Goal: Task Accomplishment & Management: Manage account settings

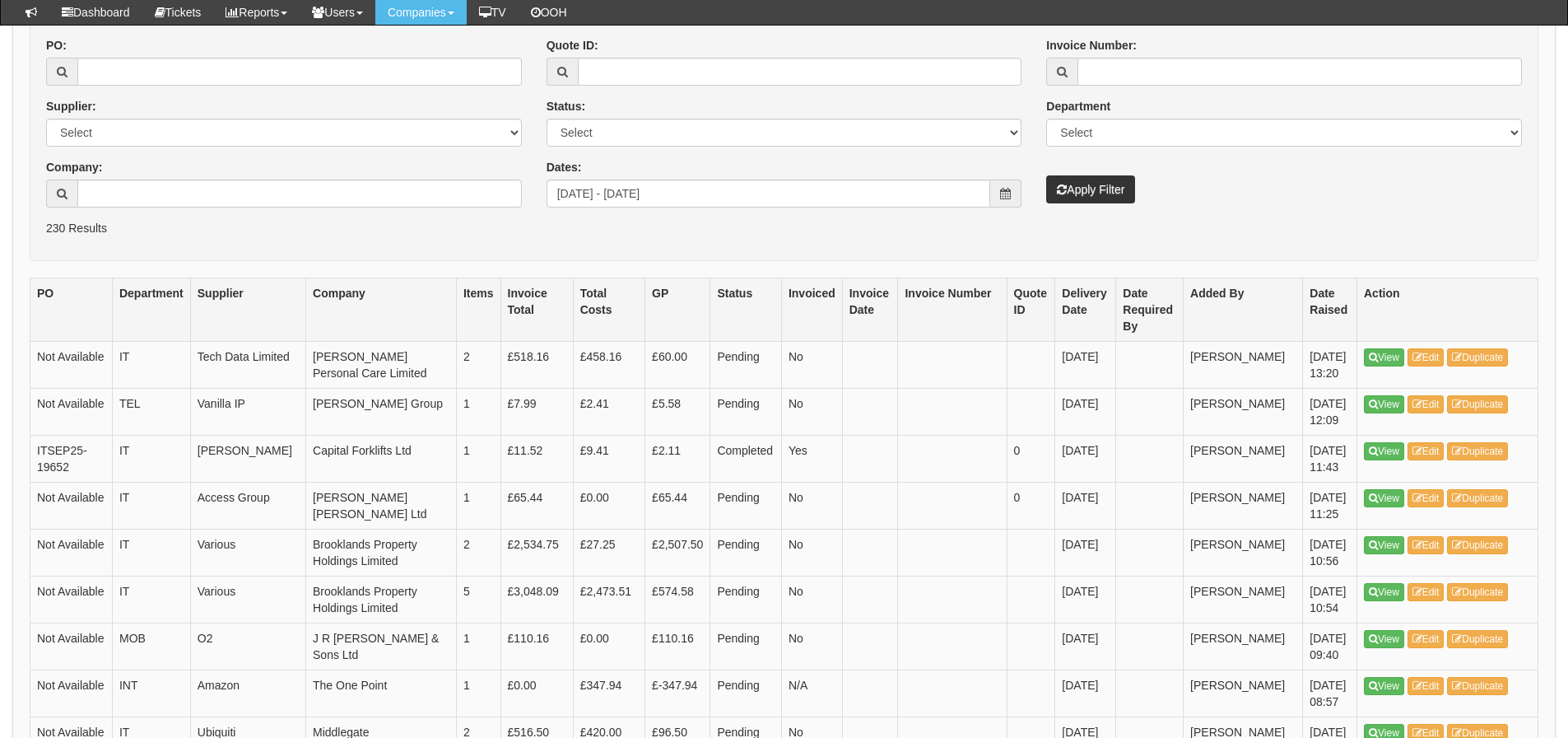
scroll to position [207, 0]
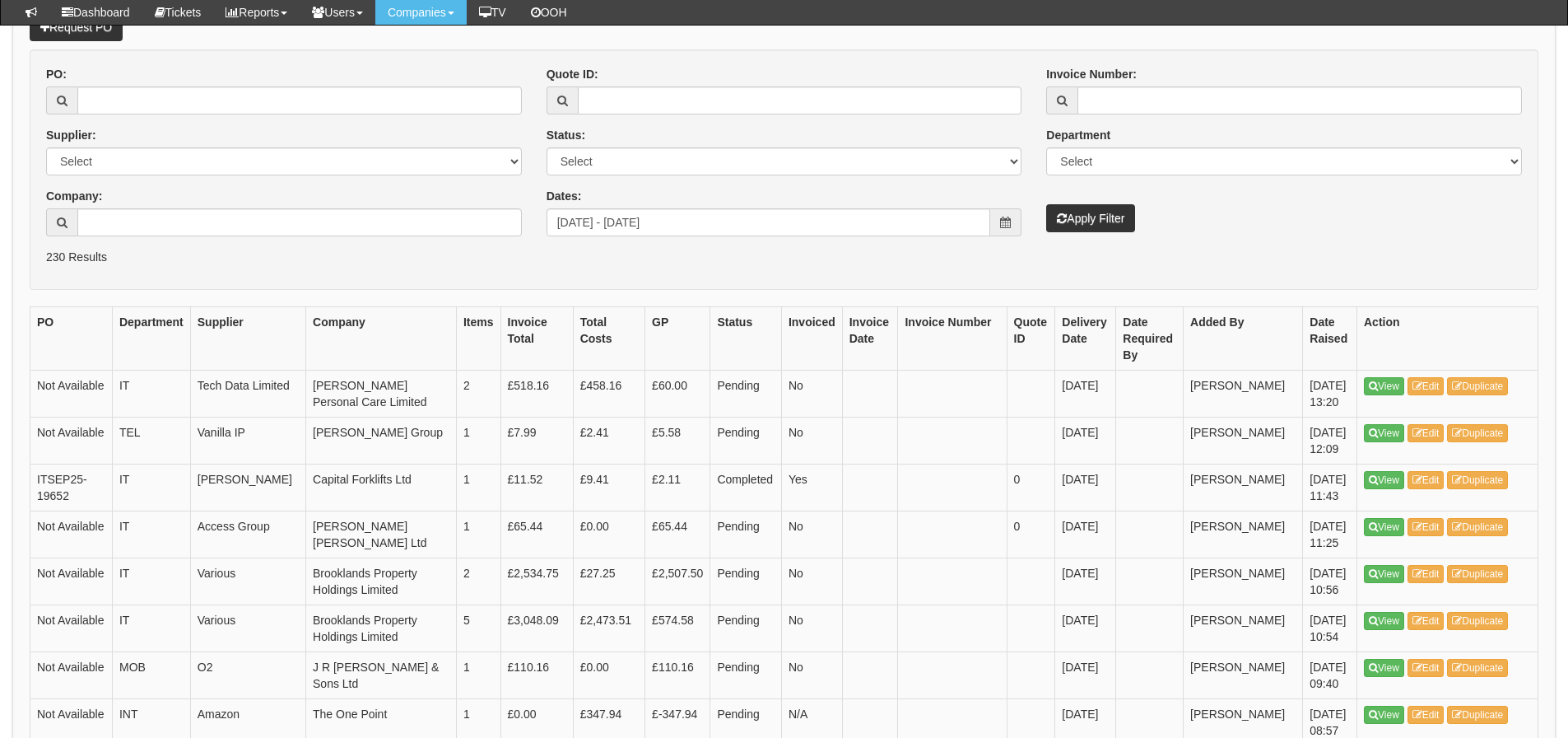
click at [717, 239] on div "PO: Supplier: Select 123 REG.co.uk 1Password 3 4Gon AA Jones Electric Ltd Abzor…" at bounding box center [784, 157] width 1500 height 182
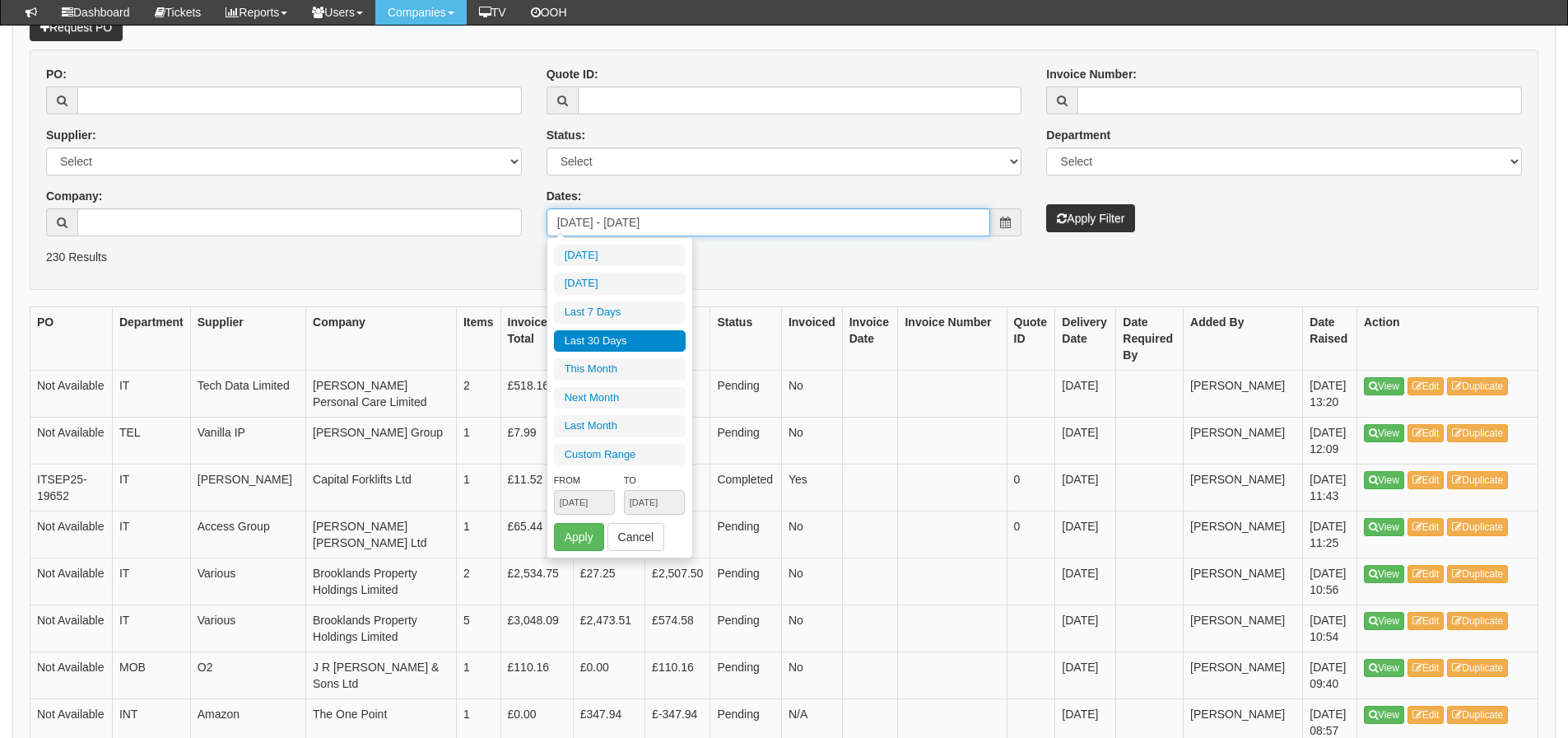
click at [727, 218] on input "[DATE] - [DATE]" at bounding box center [769, 222] width 444 height 28
type input "2025-09-01"
type input "2025-09-30"
type input "[DATE]"
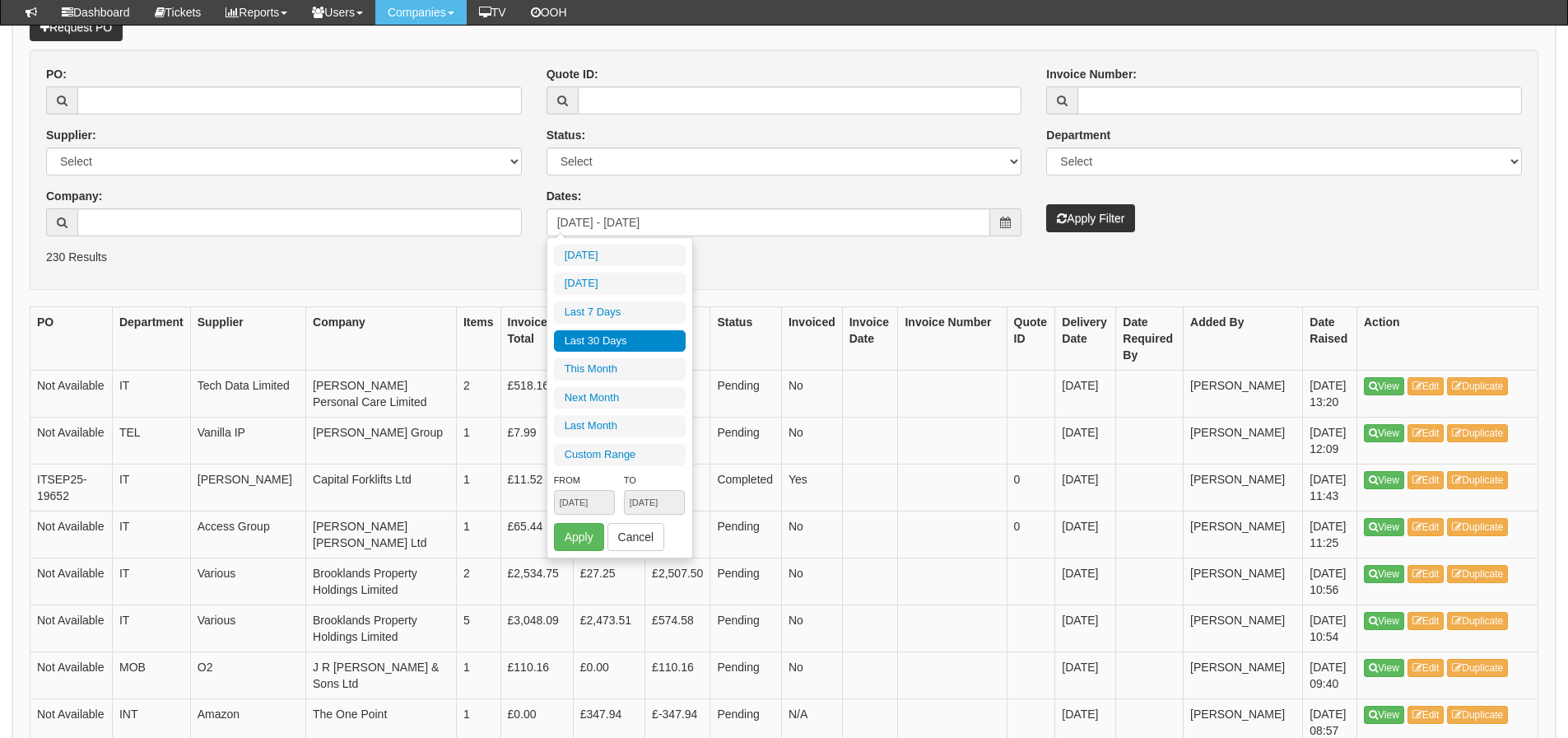
click at [626, 336] on li "Last 30 Days" at bounding box center [620, 341] width 132 height 23
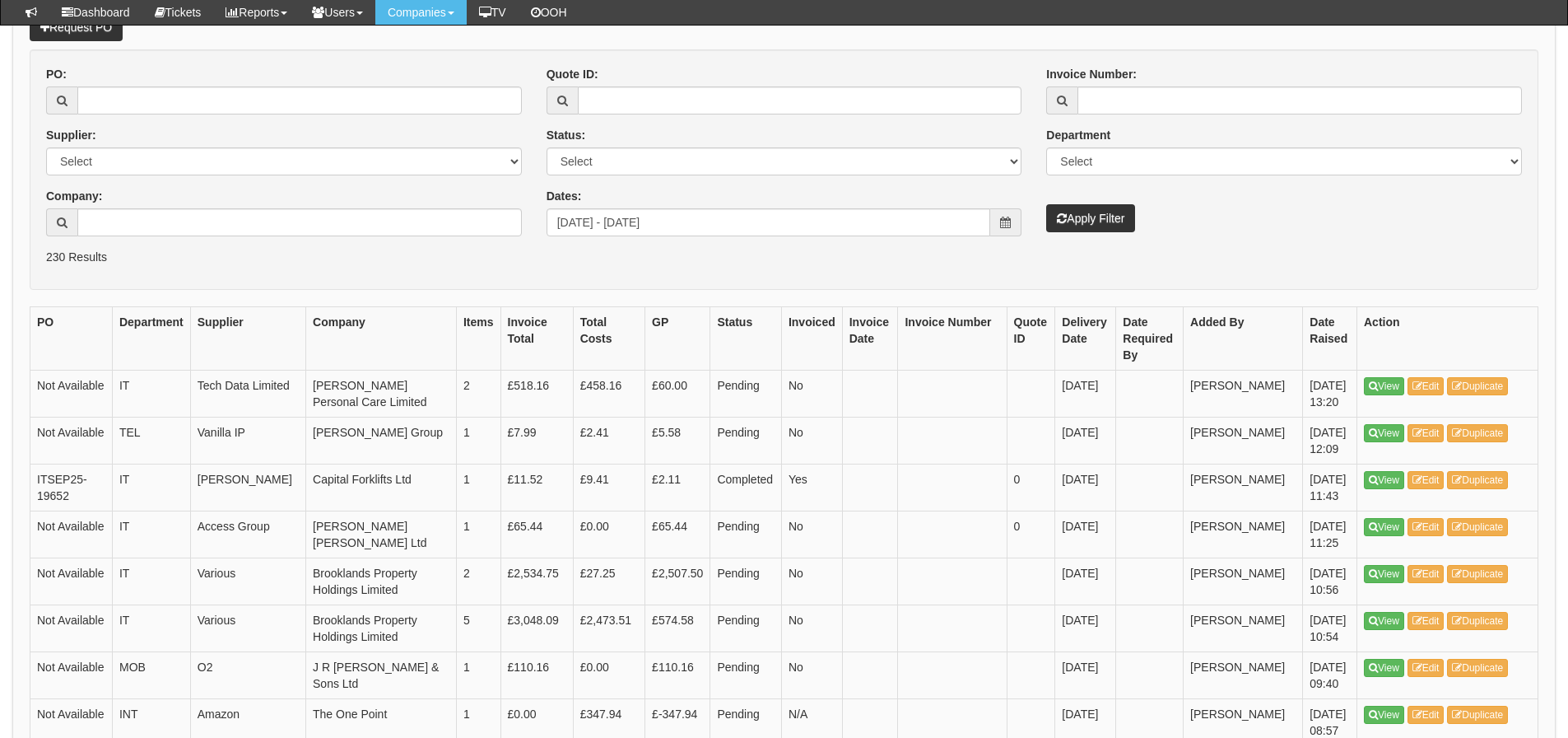
click at [1010, 211] on span at bounding box center [1006, 222] width 32 height 28
click at [1103, 220] on button "Apply Filter" at bounding box center [1090, 218] width 88 height 28
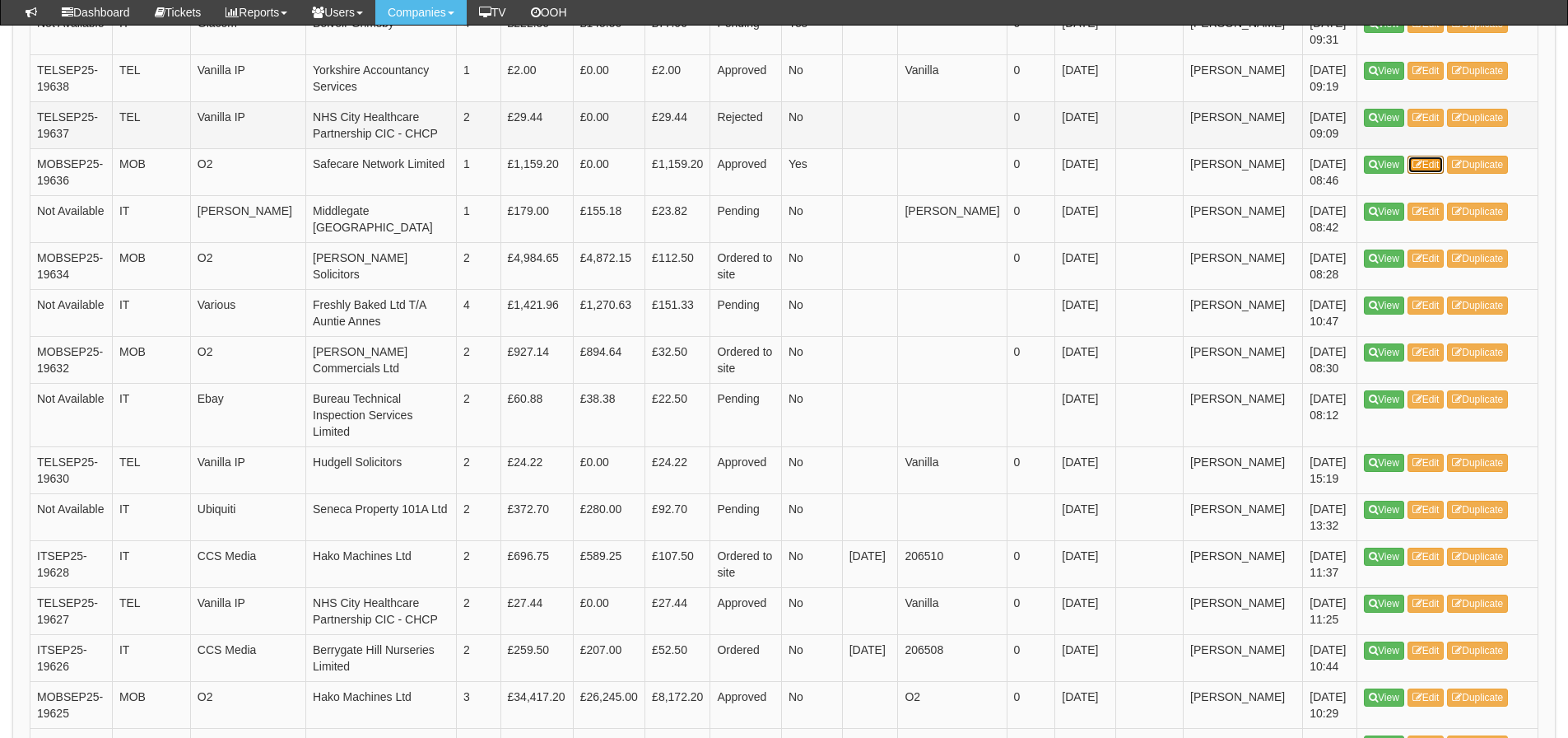
scroll to position [1318, 0]
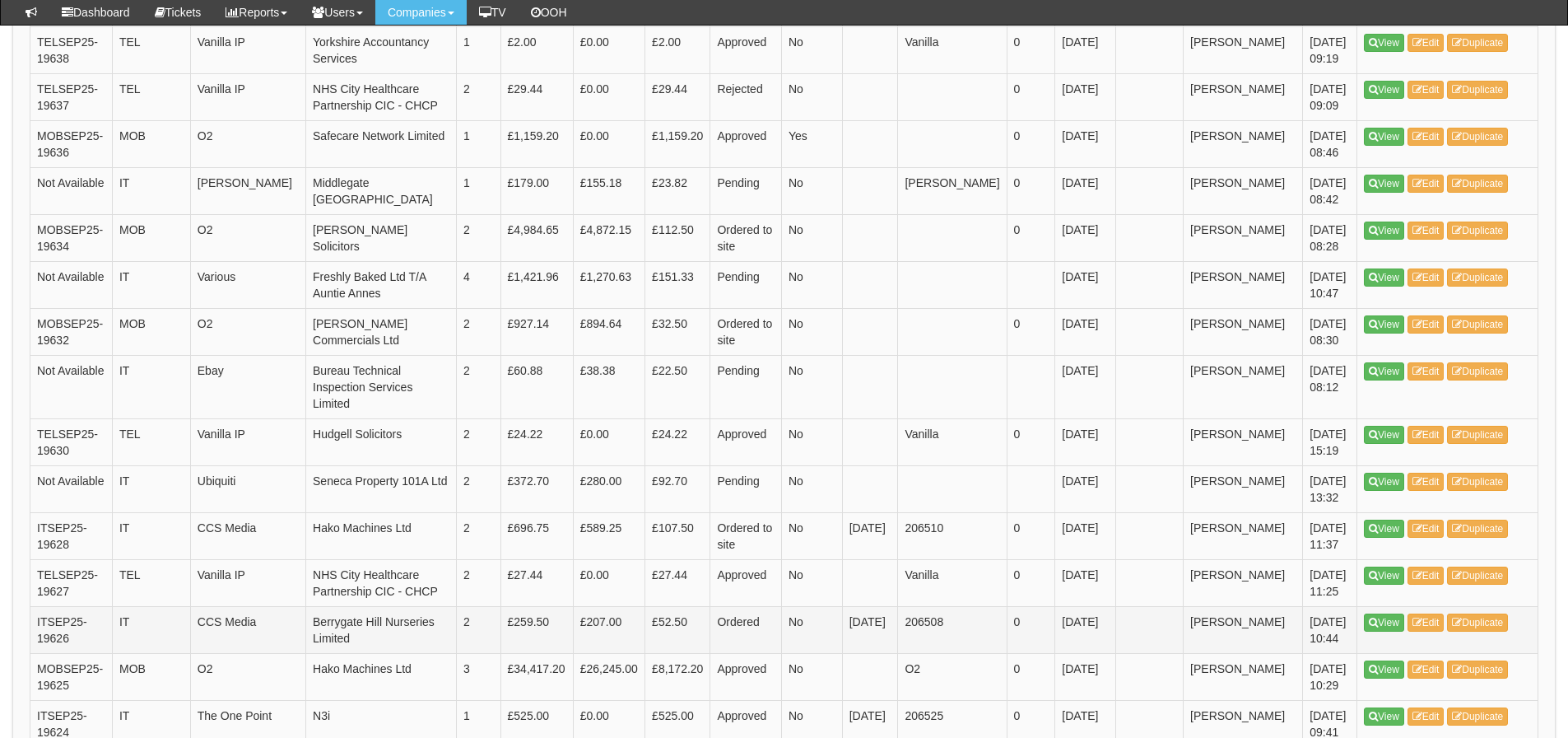
click at [1263, 621] on td "[PERSON_NAME]" at bounding box center [1243, 630] width 119 height 47
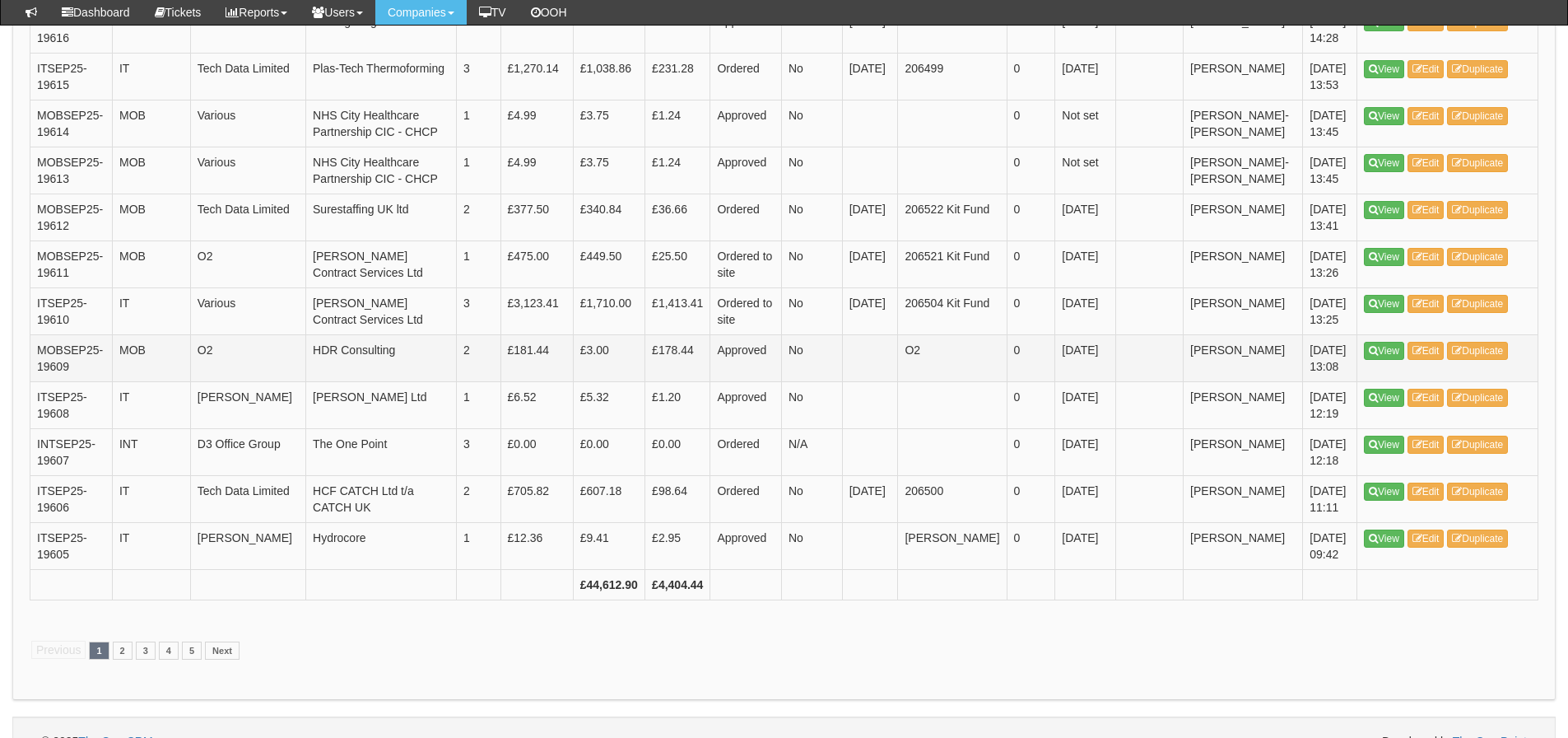
scroll to position [2399, 0]
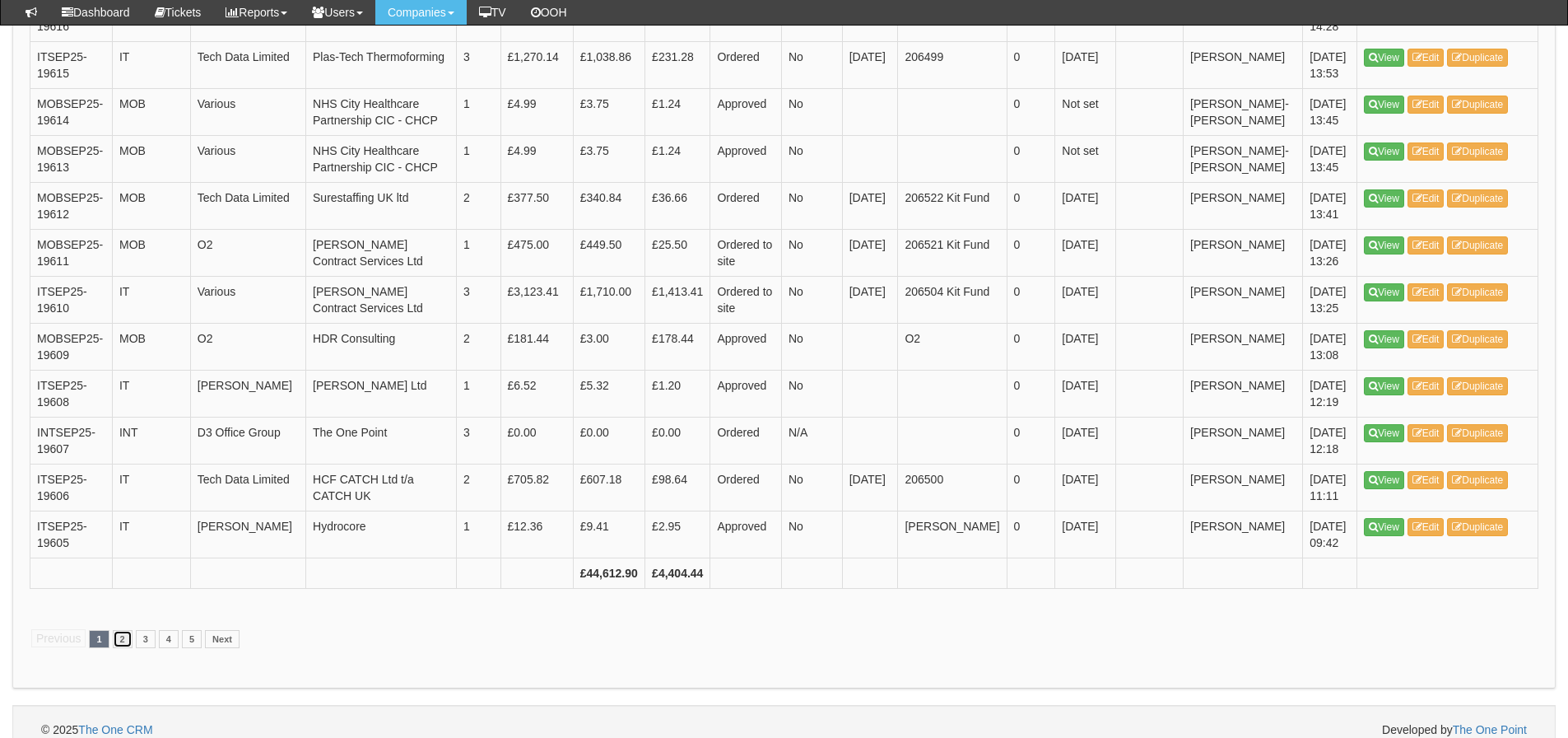
click at [117, 631] on link "2" at bounding box center [123, 640] width 20 height 18
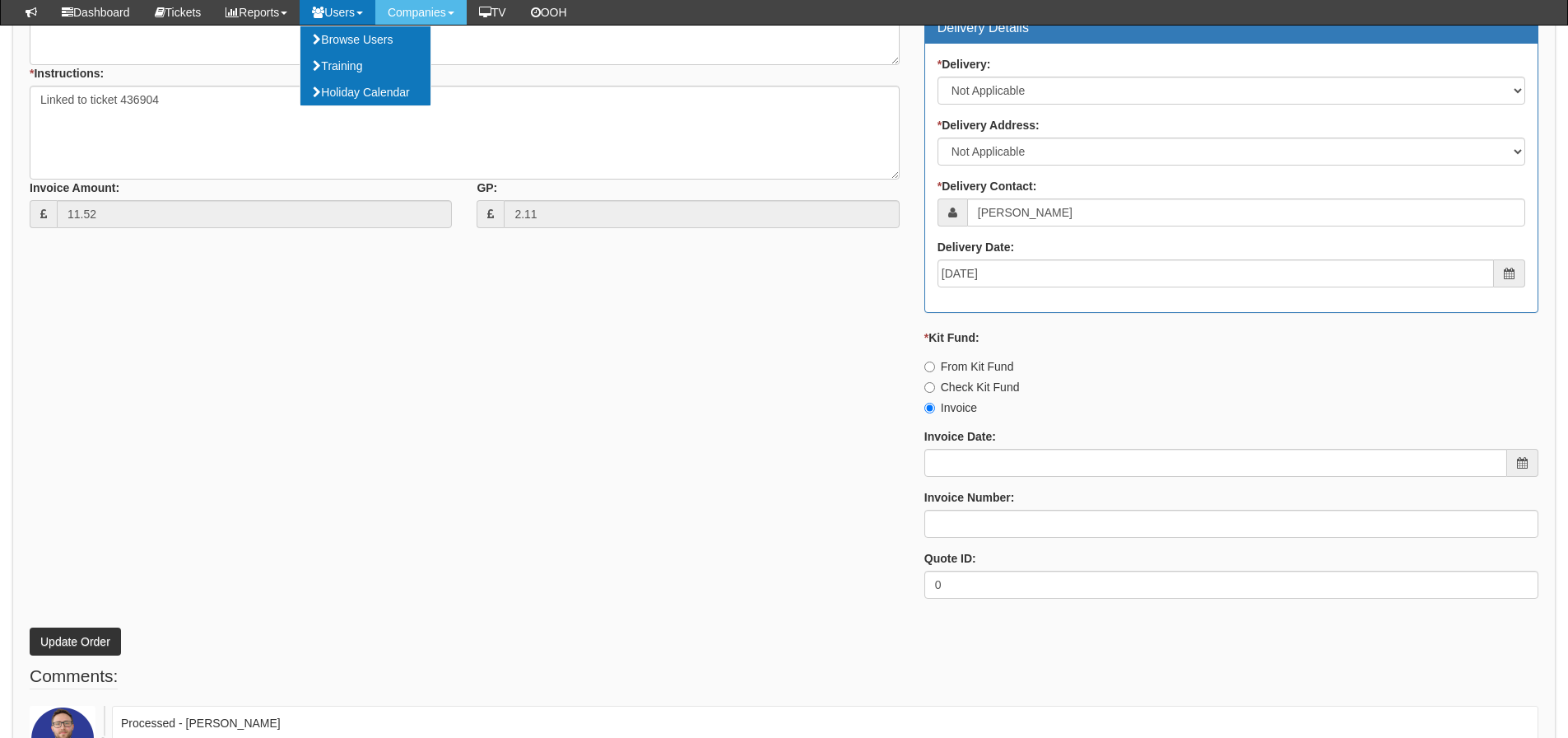
scroll to position [804, 0]
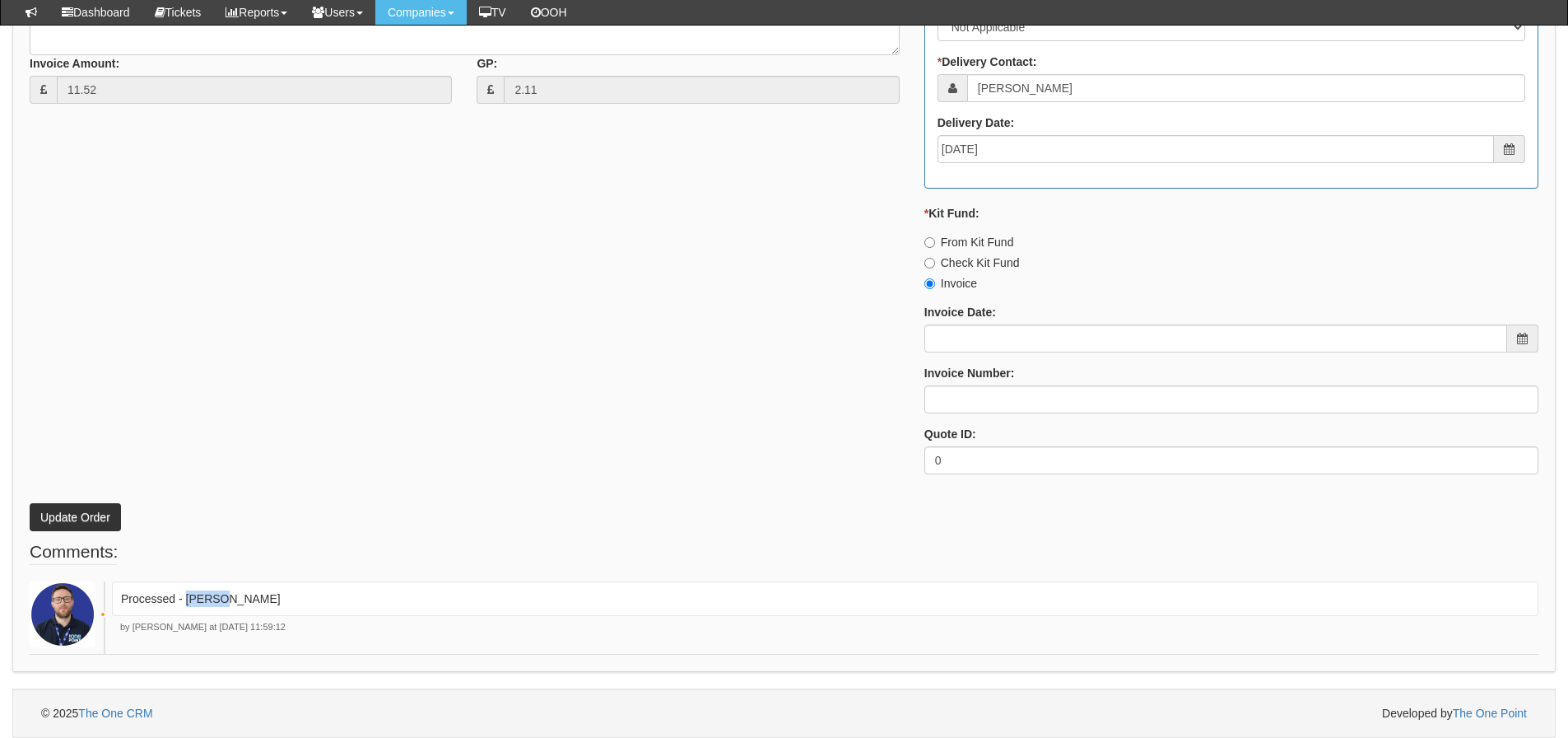
drag, startPoint x: 236, startPoint y: 605, endPoint x: 186, endPoint y: 612, distance: 50.5
click at [186, 612] on div "Processed - Ingram" at bounding box center [825, 599] width 1426 height 34
copy p "[PERSON_NAME]"
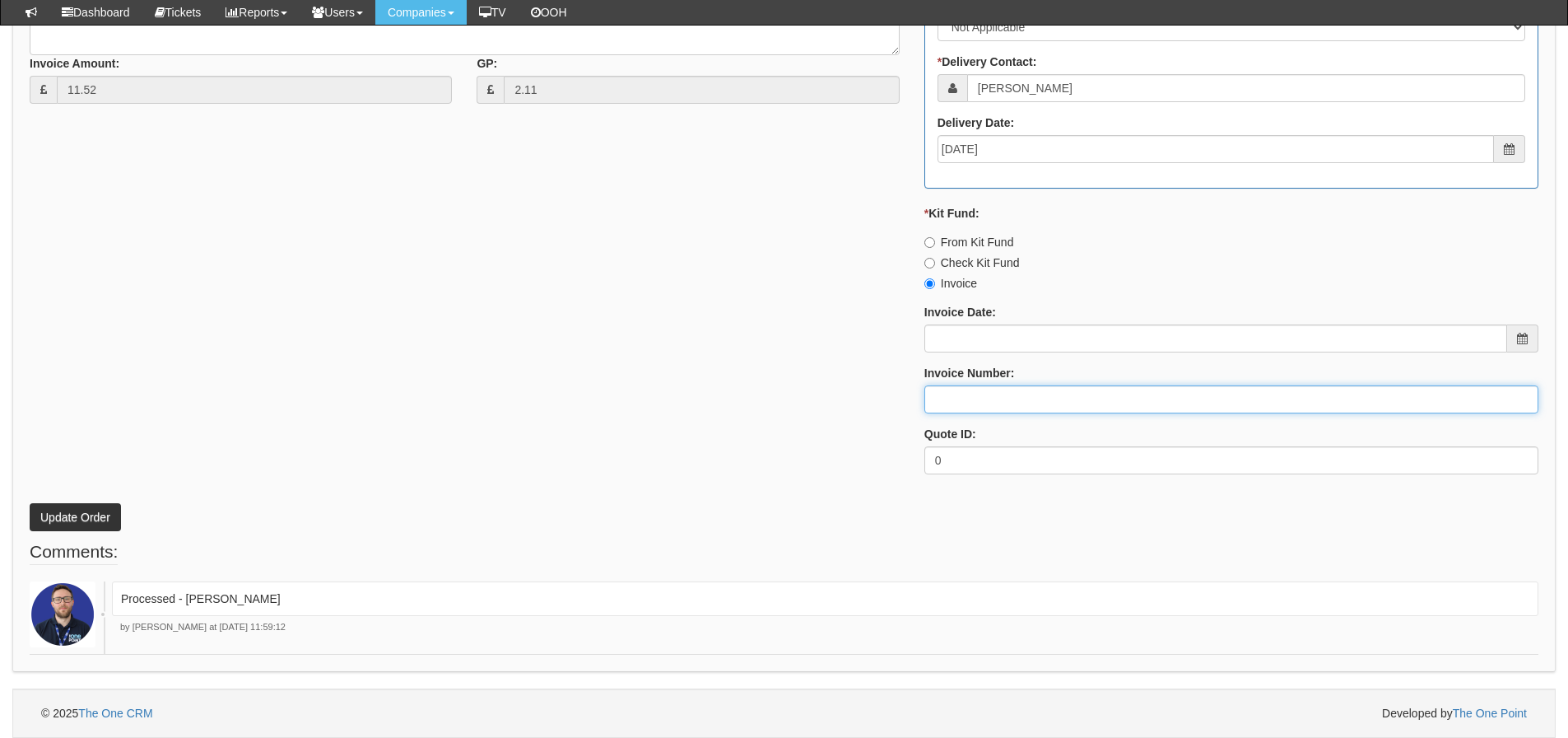
click at [951, 390] on input "Invoice Number:" at bounding box center [1231, 399] width 614 height 28
paste input "[PERSON_NAME]"
type input "[PERSON_NAME]"
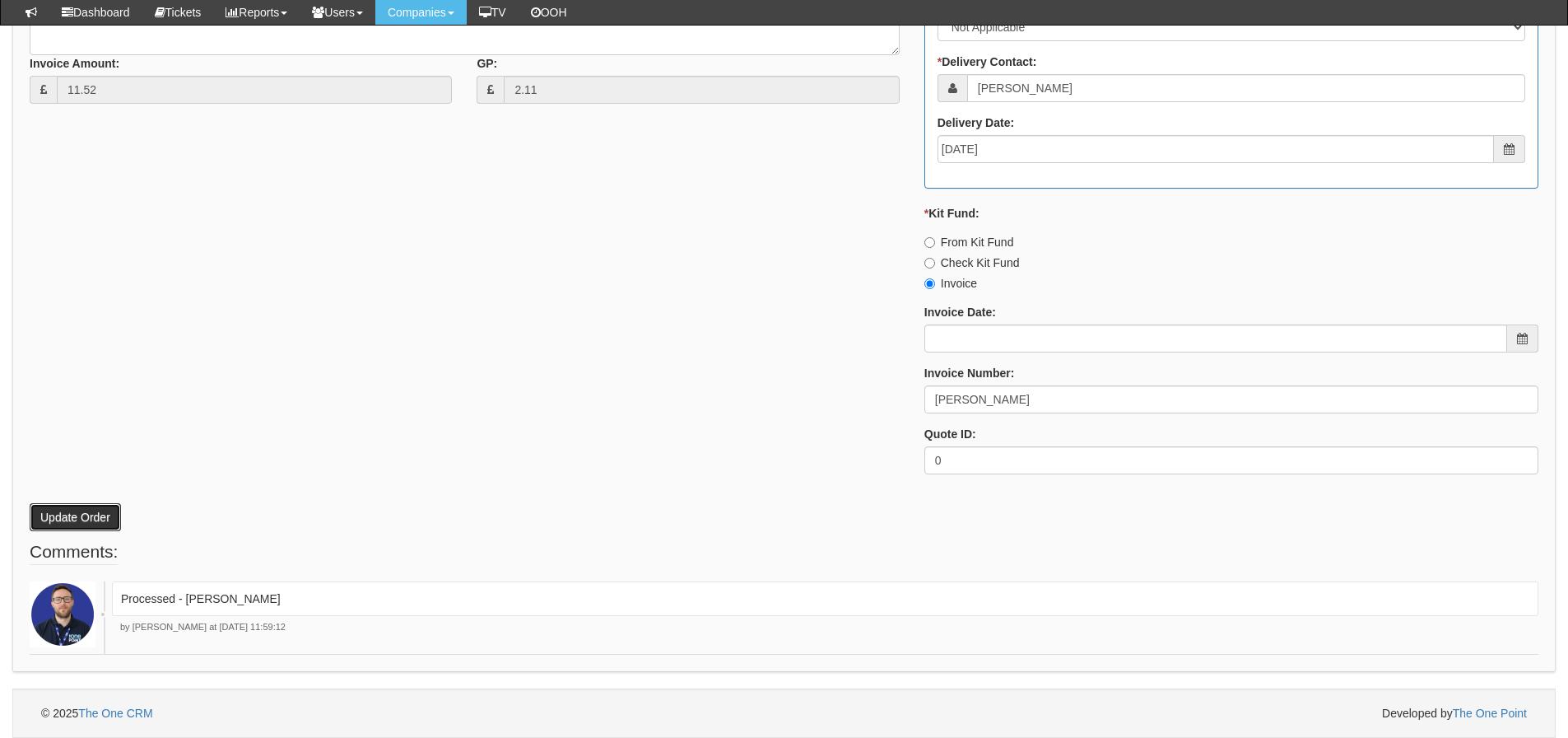
click at [107, 528] on button "Update Order" at bounding box center [75, 517] width 91 height 28
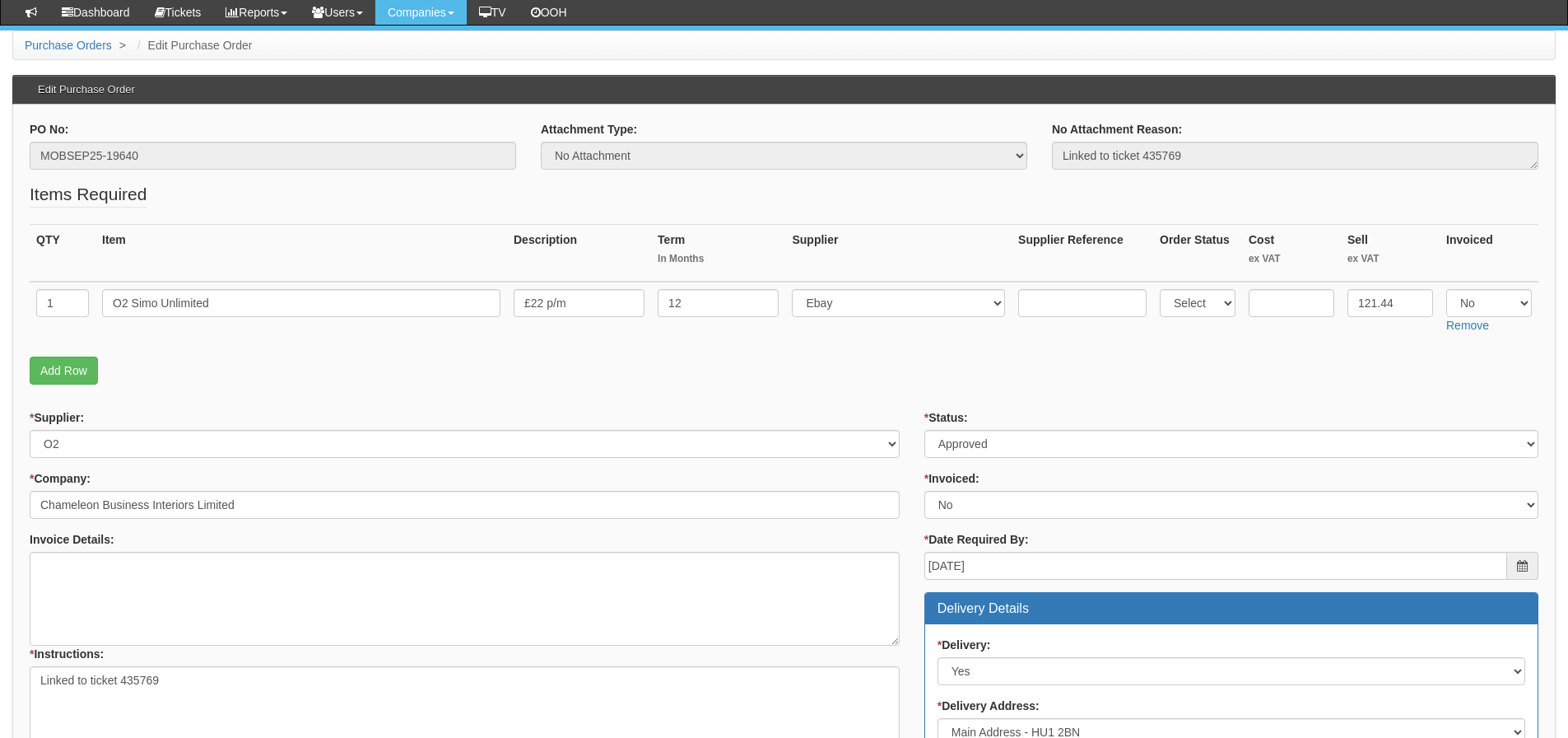
scroll to position [71, 0]
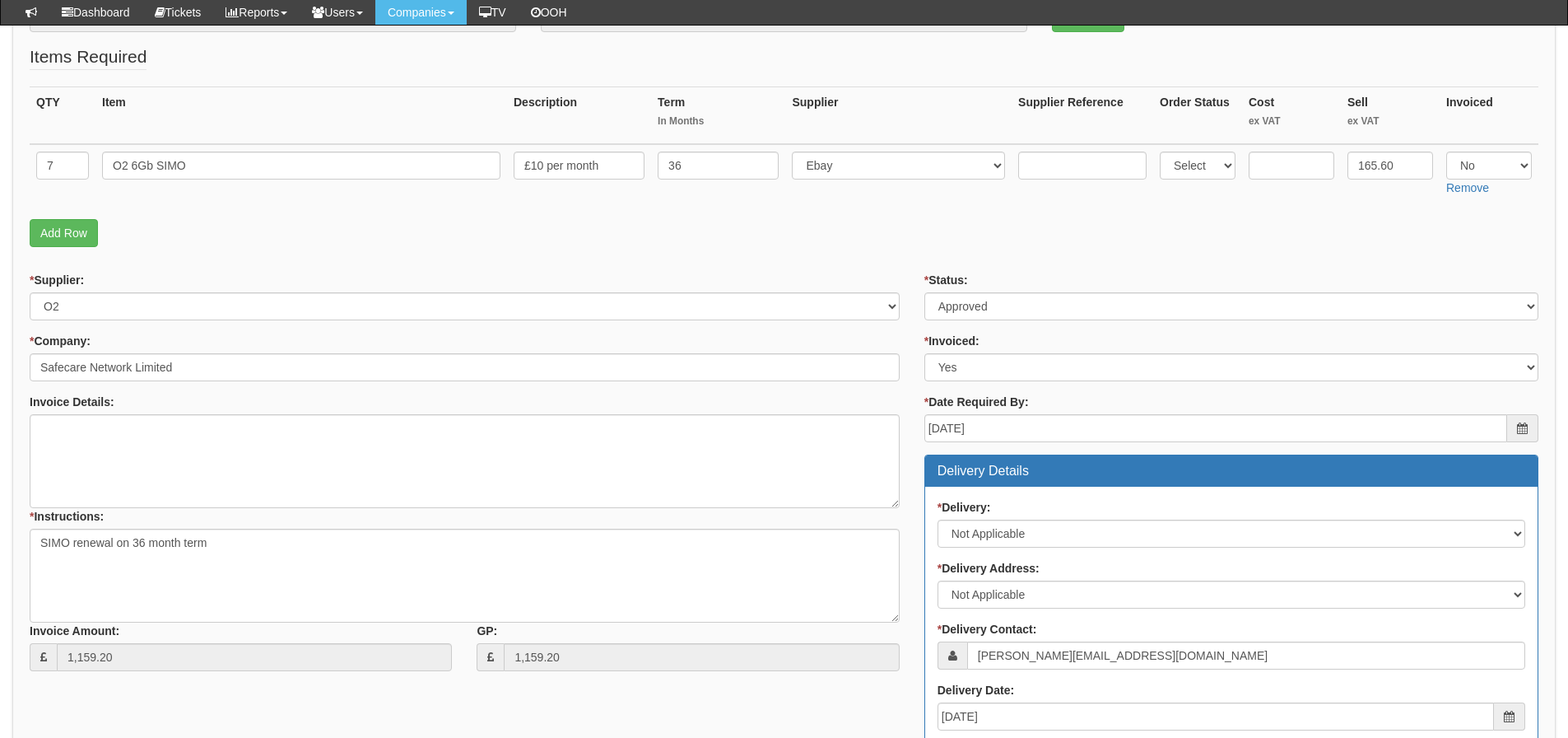
scroll to position [154, 0]
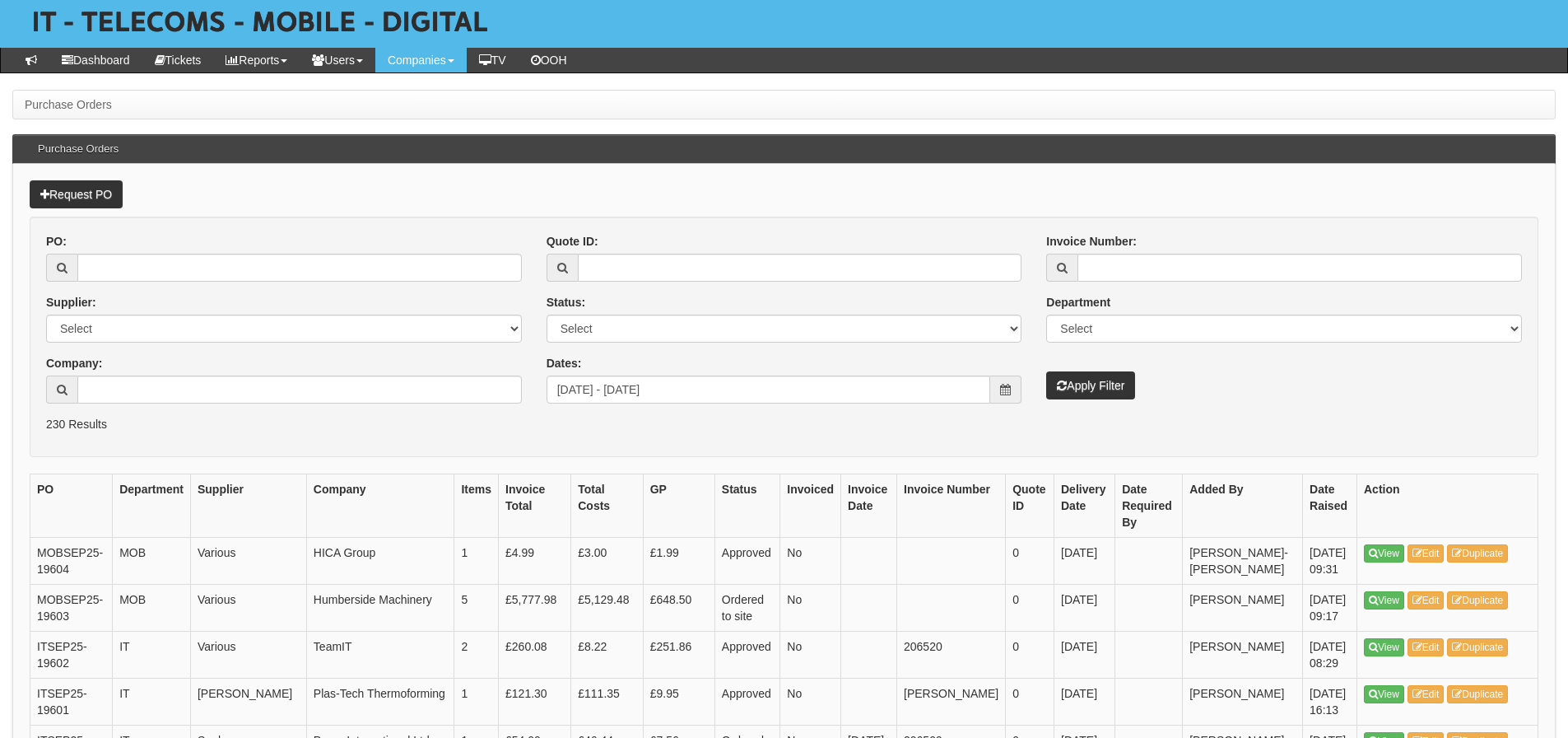
scroll to position [82, 0]
click at [571, 474] on th "Invoice Total" at bounding box center [535, 504] width 72 height 63
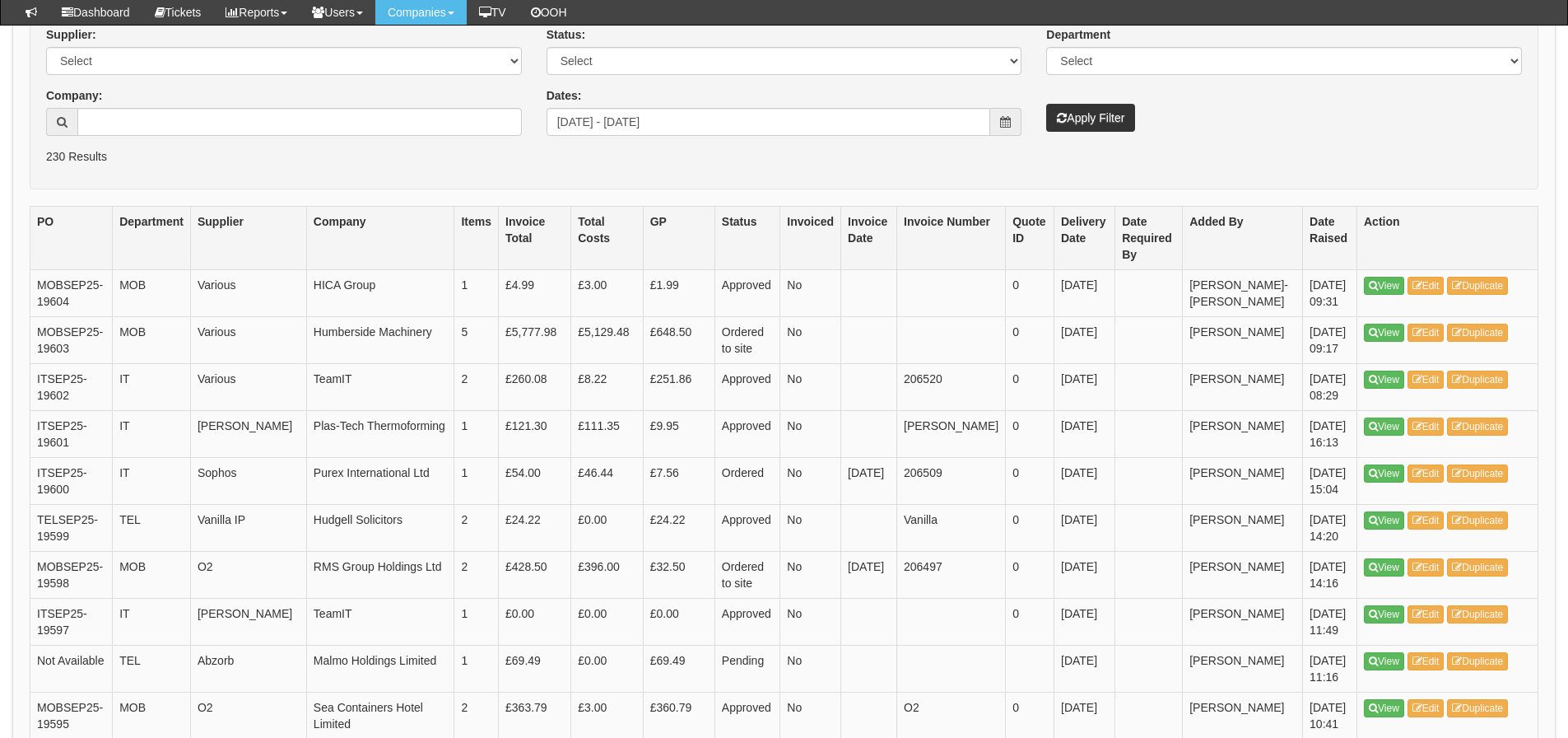
scroll to position [412, 0]
